Goal: Task Accomplishment & Management: Use online tool/utility

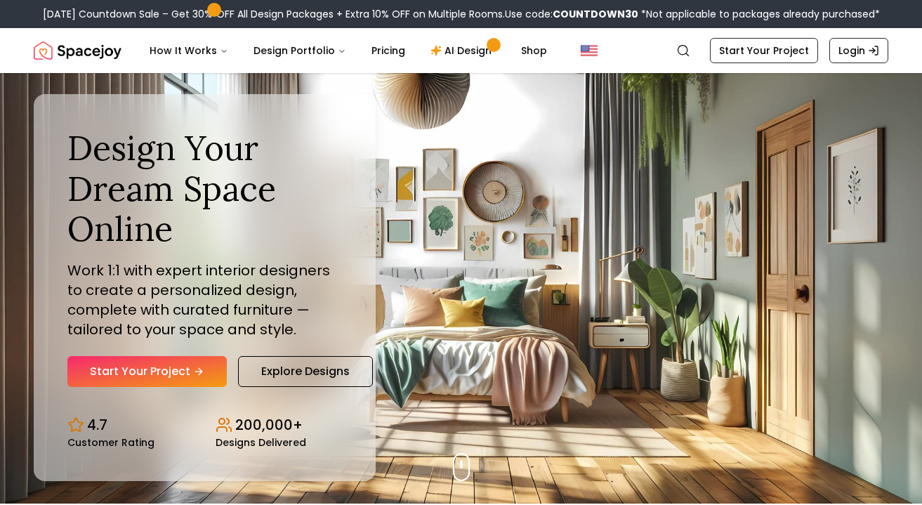
scroll to position [5, 0]
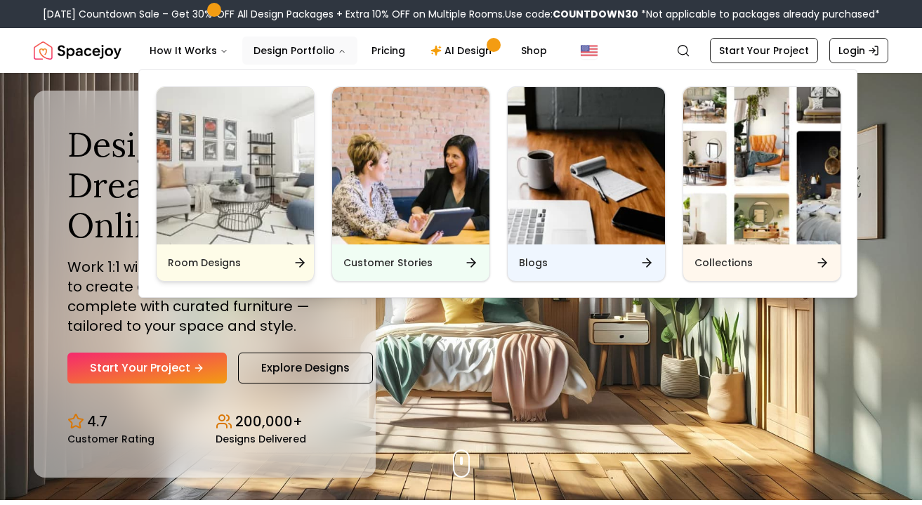
click at [237, 194] on img "Main" at bounding box center [235, 165] width 157 height 157
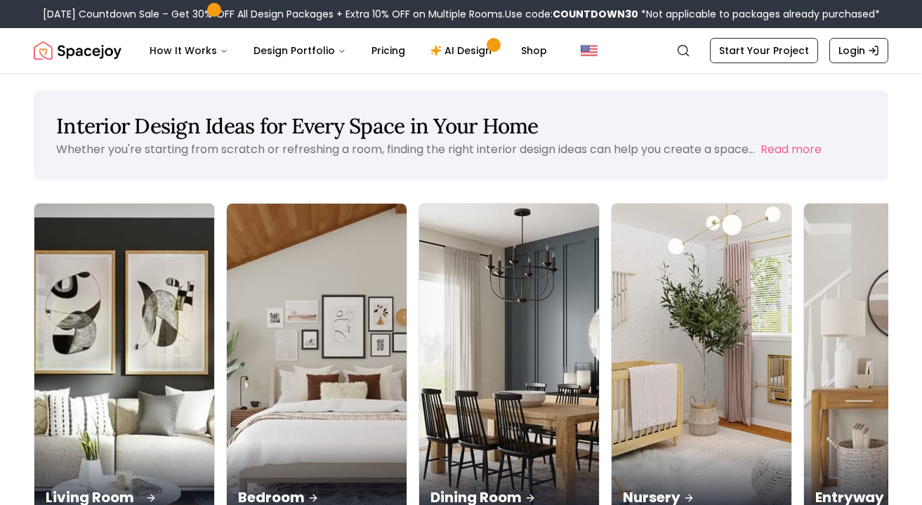
click at [108, 316] on img at bounding box center [124, 363] width 189 height 334
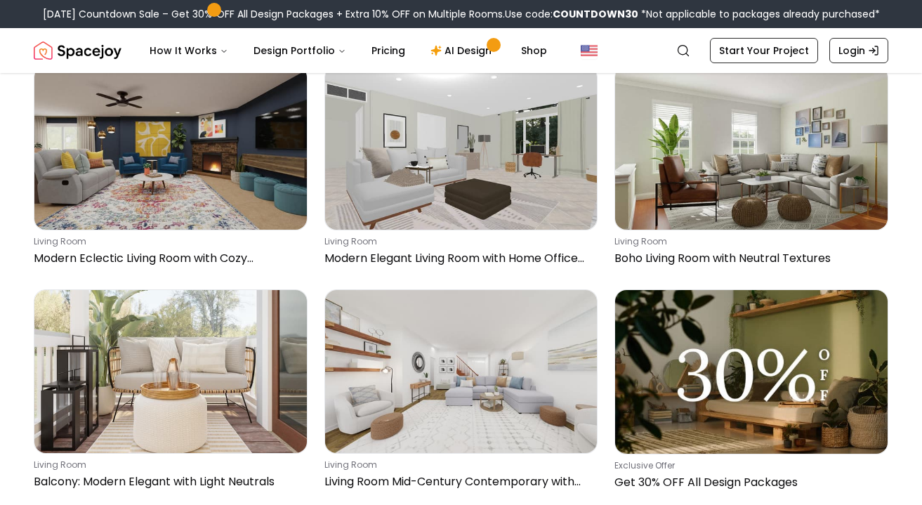
scroll to position [1351, 0]
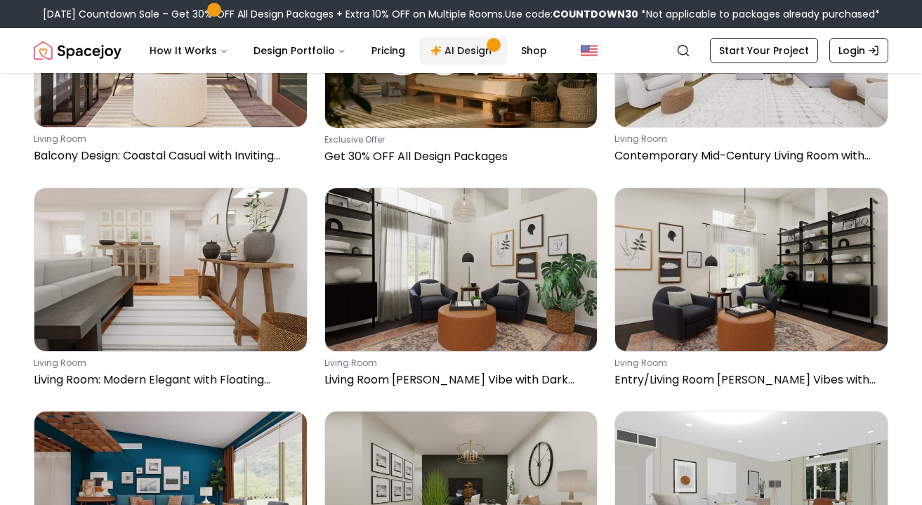
click at [449, 48] on link "AI Design" at bounding box center [463, 51] width 88 height 28
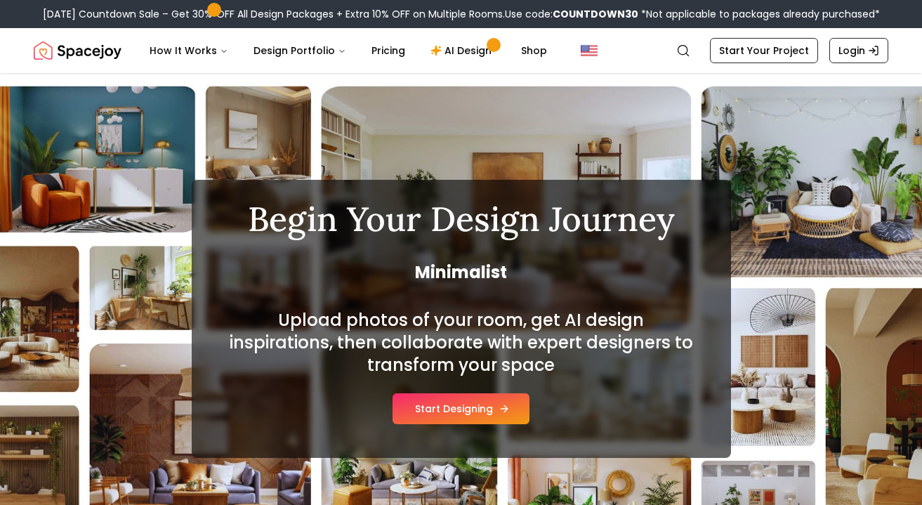
click at [467, 410] on button "Start Designing" at bounding box center [460, 408] width 137 height 31
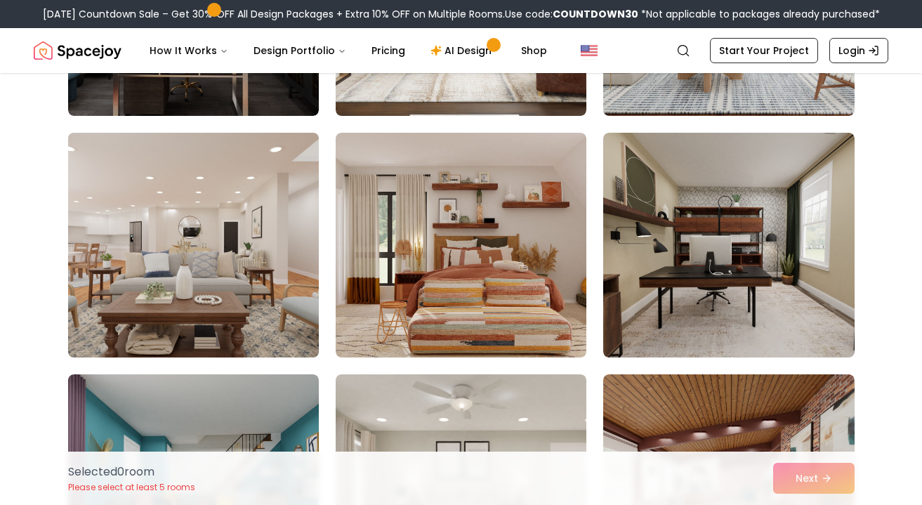
scroll to position [7540, 0]
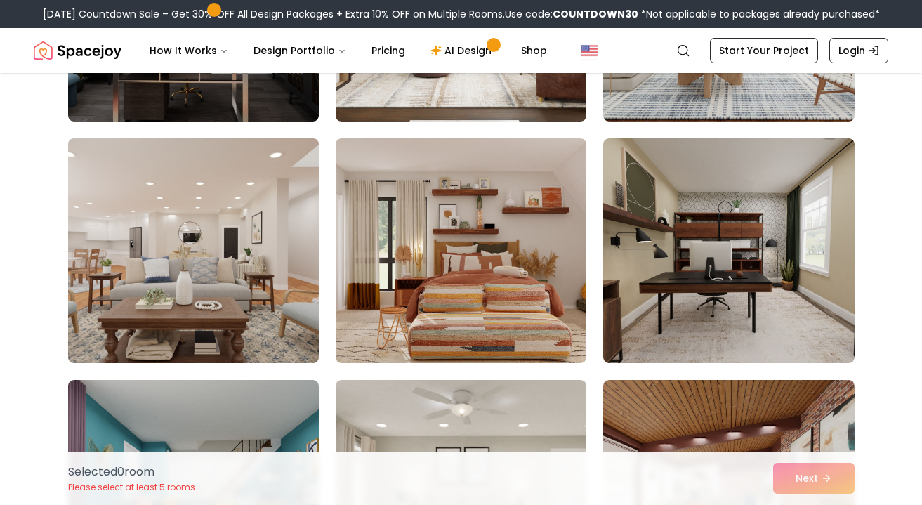
click at [224, 238] on img at bounding box center [193, 251] width 263 height 236
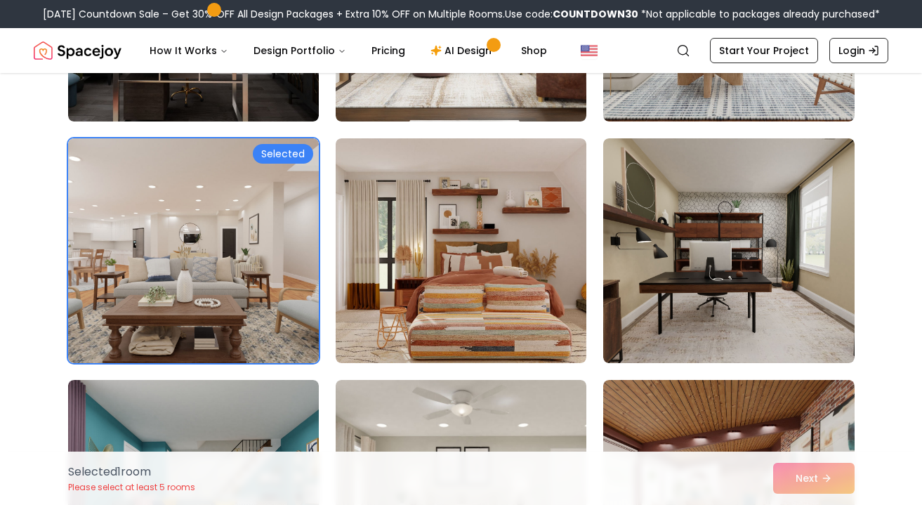
click at [806, 482] on div "Selected 1 room Please select at least 5 rooms Next" at bounding box center [461, 477] width 809 height 53
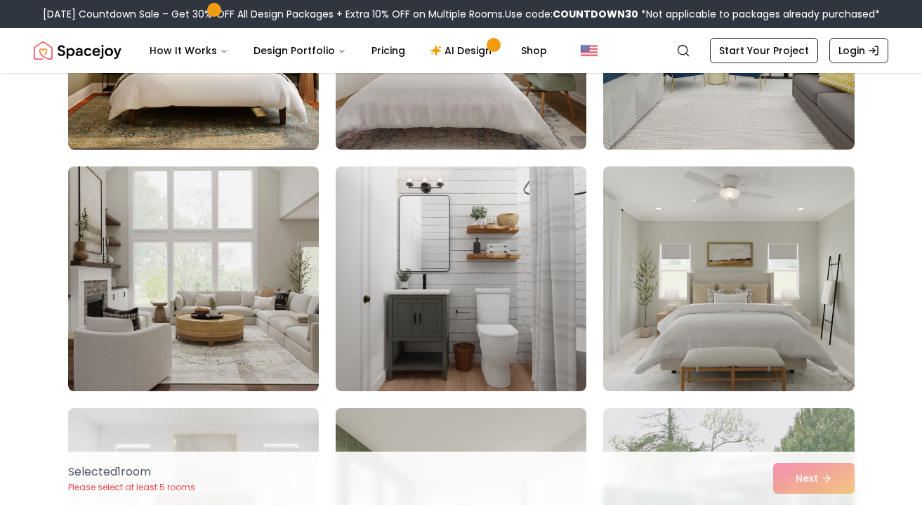
scroll to position [4852, 0]
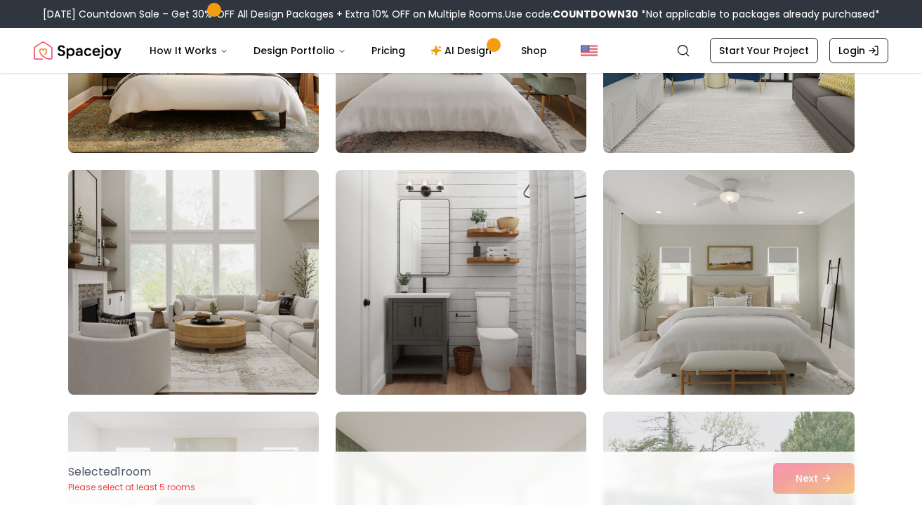
click at [257, 342] on img at bounding box center [193, 282] width 263 height 236
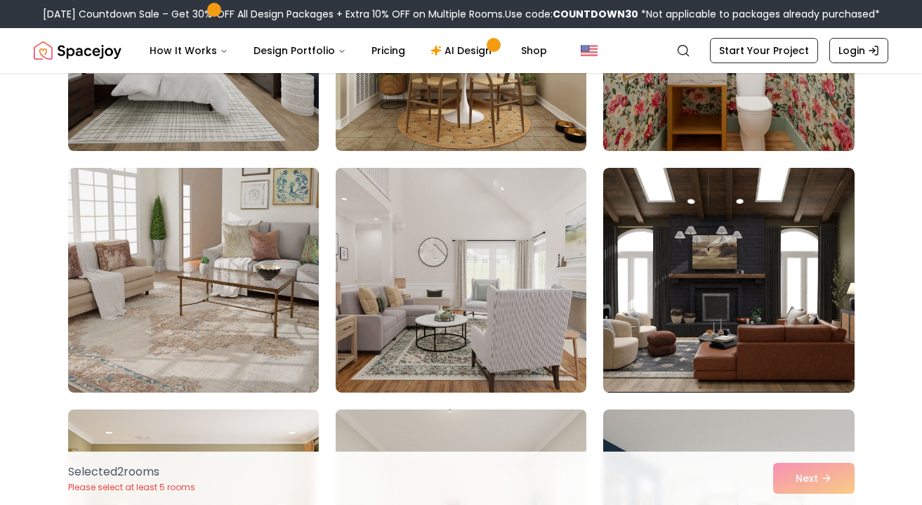
scroll to position [4371, 0]
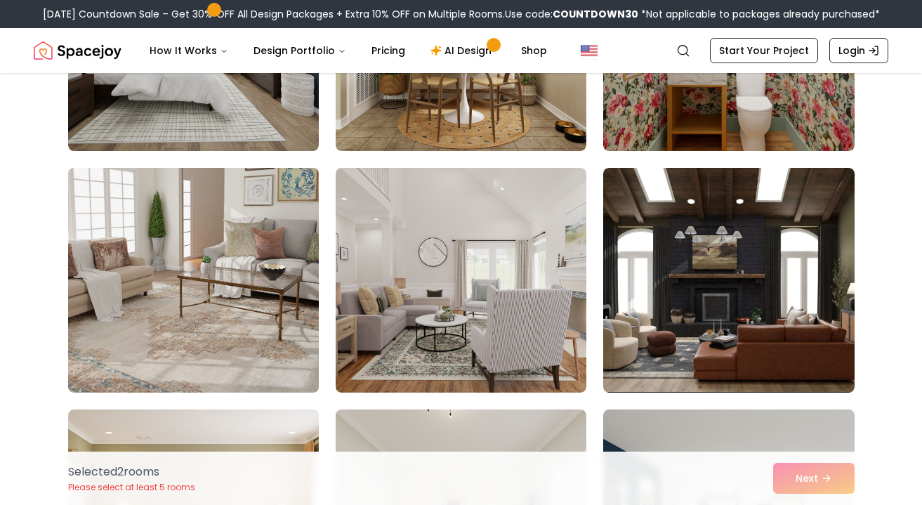
click at [239, 274] on img at bounding box center [193, 280] width 263 height 236
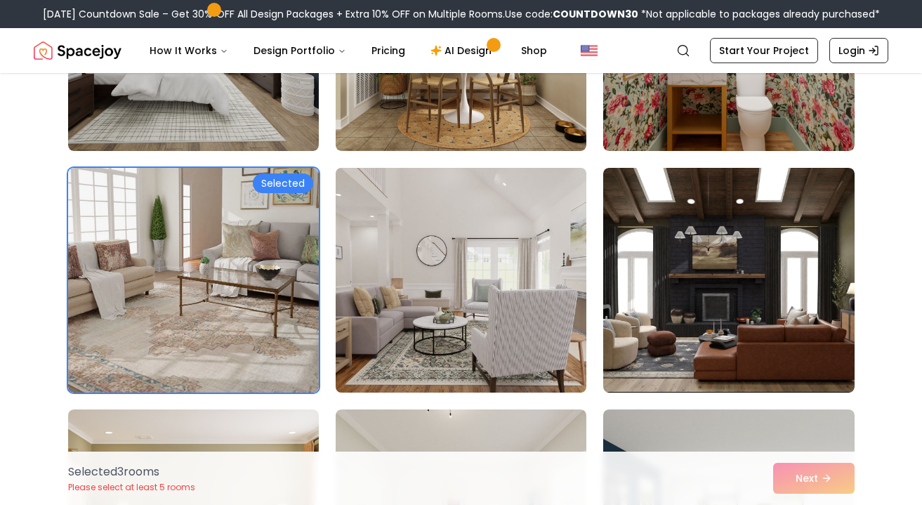
click at [464, 363] on img at bounding box center [460, 280] width 263 height 236
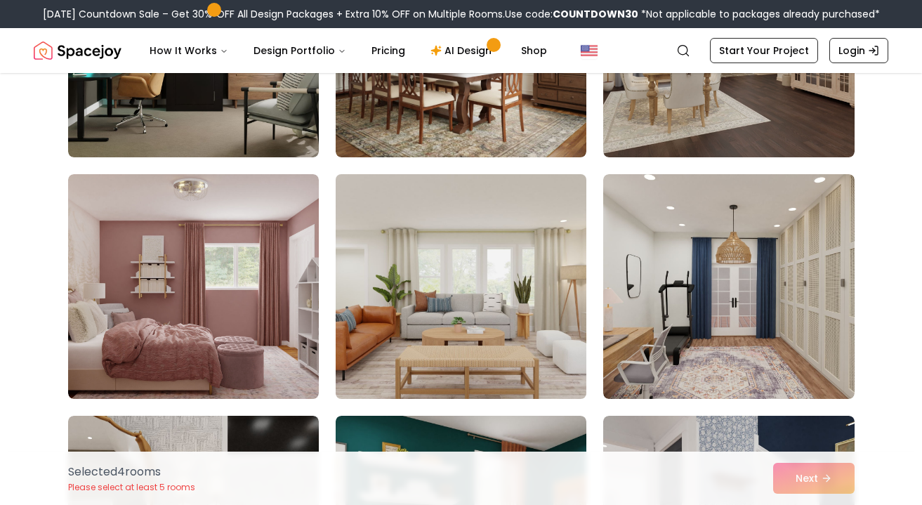
scroll to position [5571, 0]
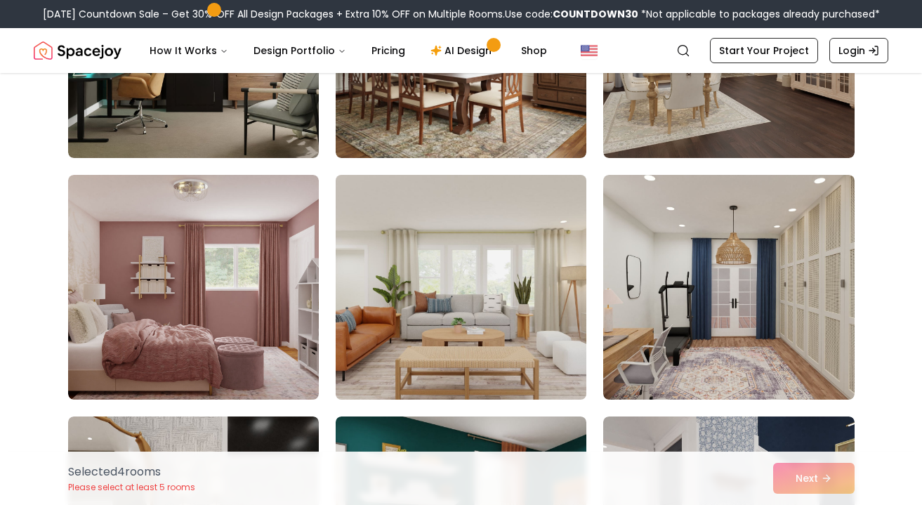
click at [433, 316] on img at bounding box center [460, 287] width 263 height 236
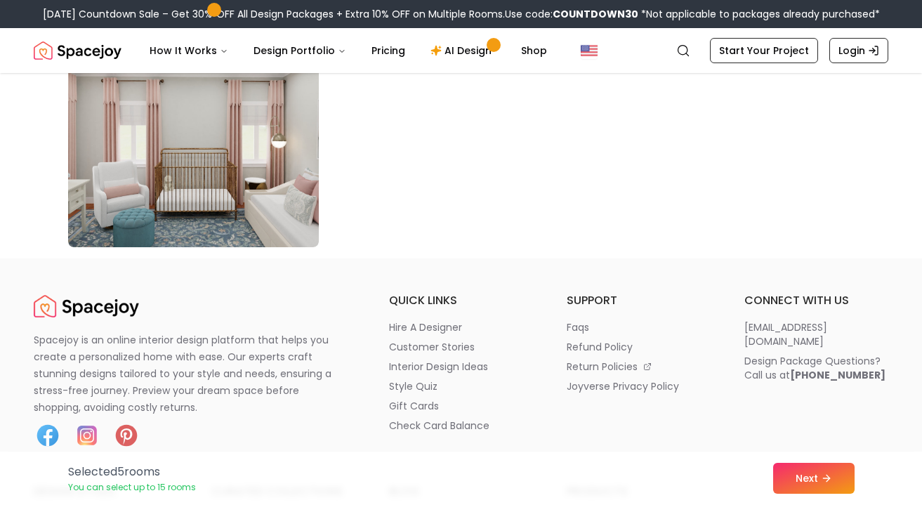
scroll to position [0, 0]
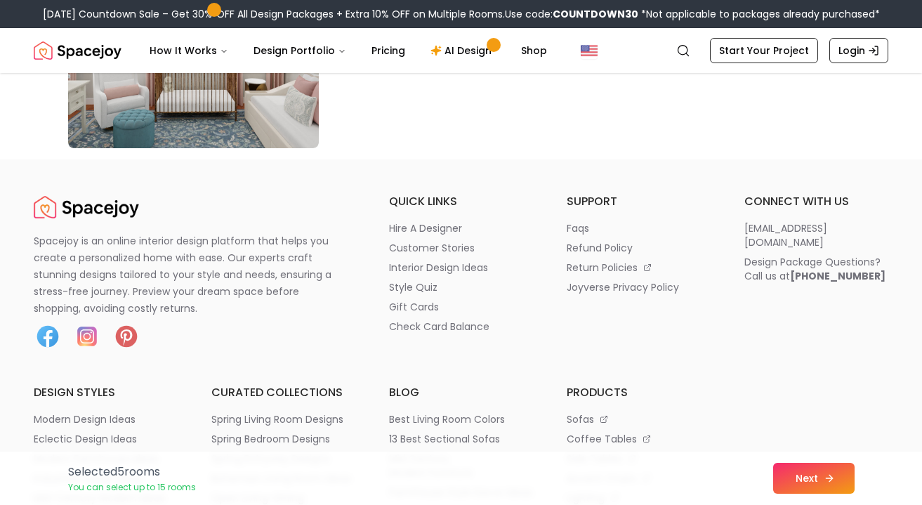
click at [807, 479] on button "Next" at bounding box center [813, 478] width 81 height 31
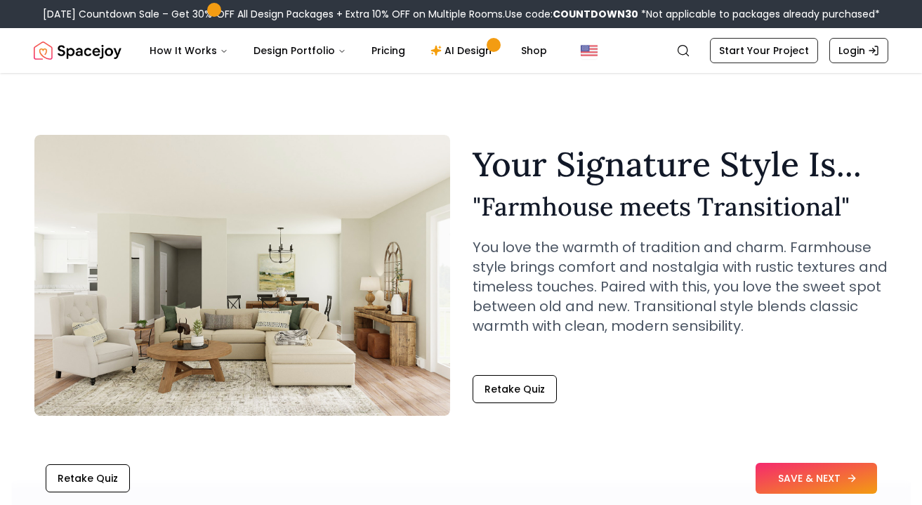
click at [830, 477] on button "SAVE & NEXT" at bounding box center [815, 478] width 121 height 31
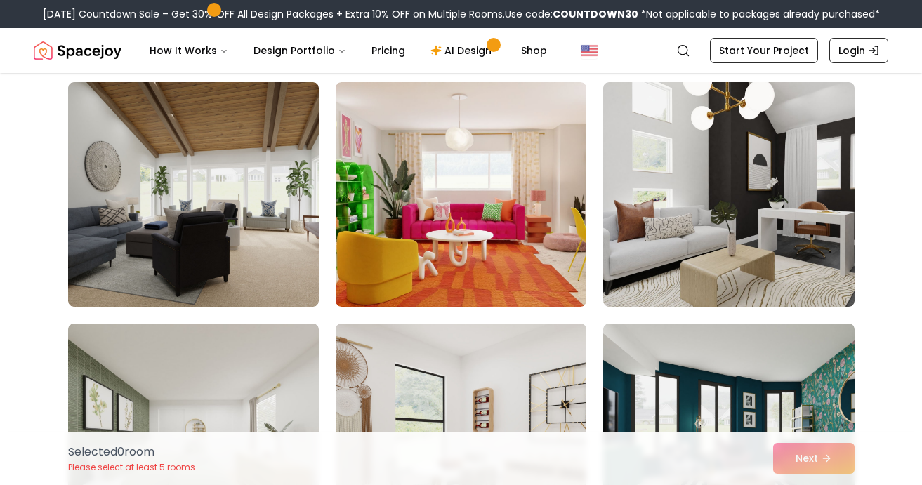
scroll to position [3007, 0]
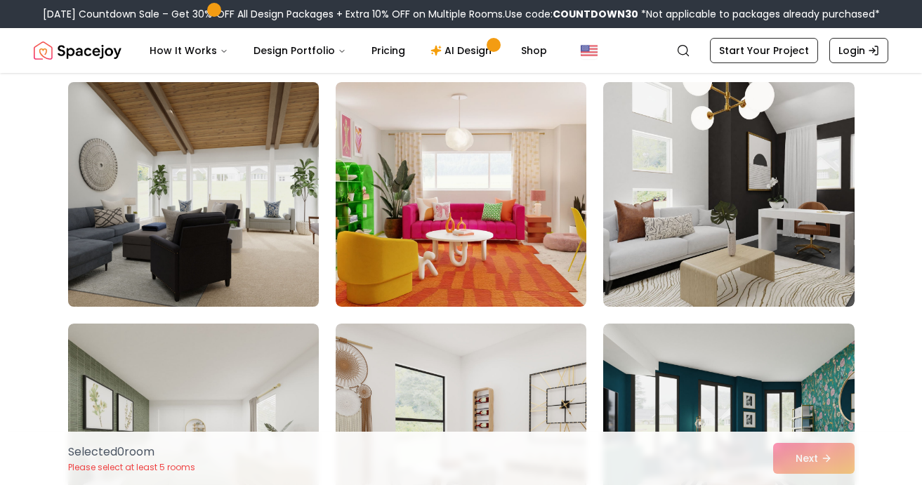
click at [241, 200] on img at bounding box center [193, 195] width 263 height 236
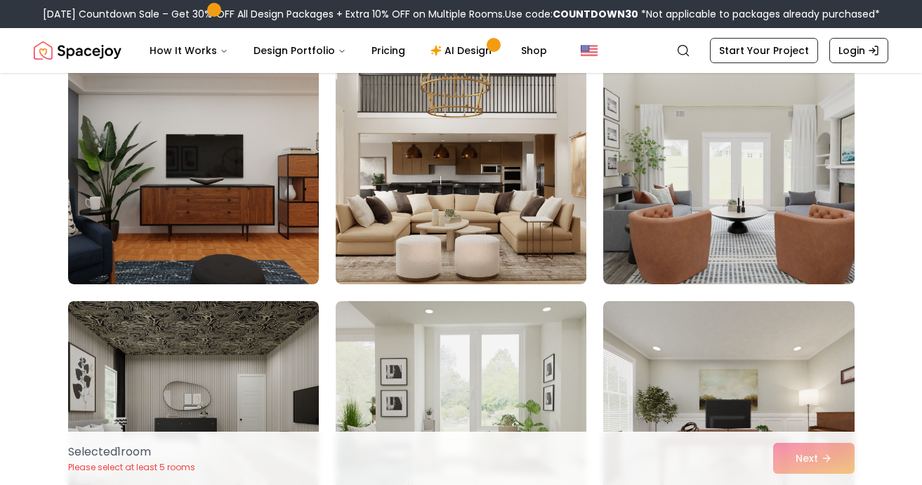
scroll to position [6417, 0]
